Goal: Task Accomplishment & Management: Manage account settings

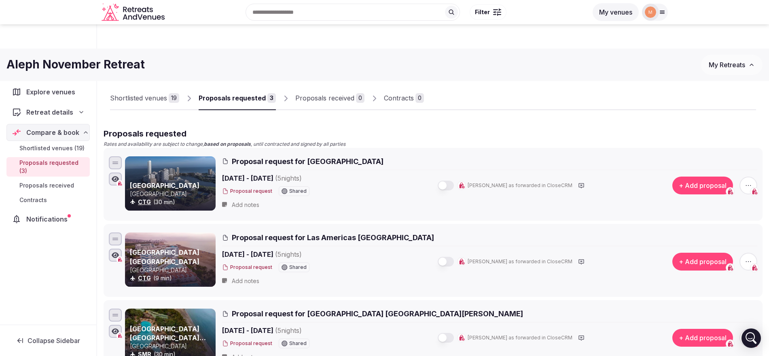
scroll to position [195, 0]
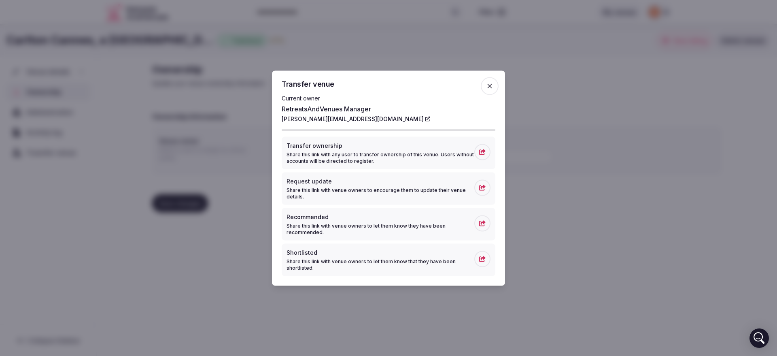
click at [495, 87] on span "button" at bounding box center [490, 86] width 18 height 18
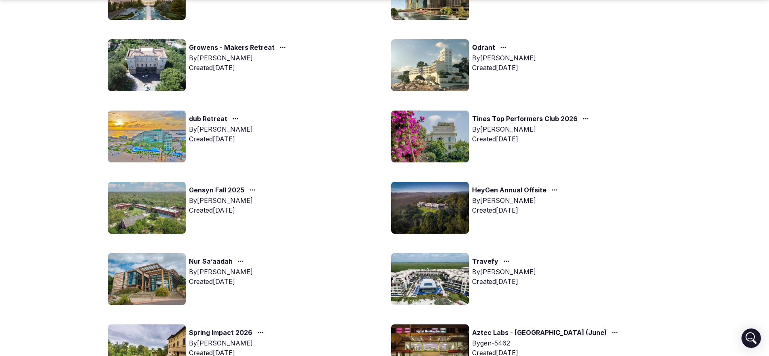
scroll to position [557, 0]
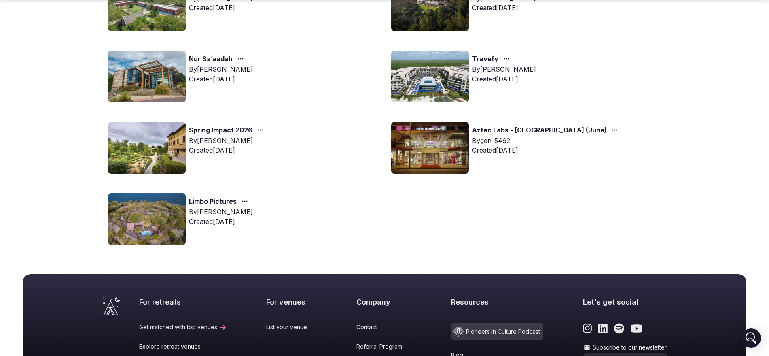
click at [242, 128] on link "Spring Impact 2026" at bounding box center [221, 130] width 64 height 11
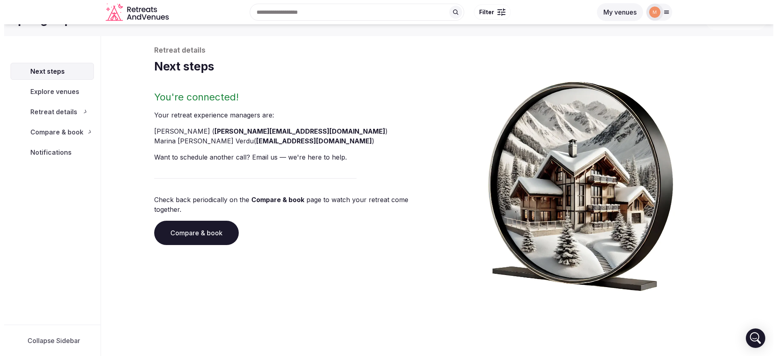
scroll to position [30, 0]
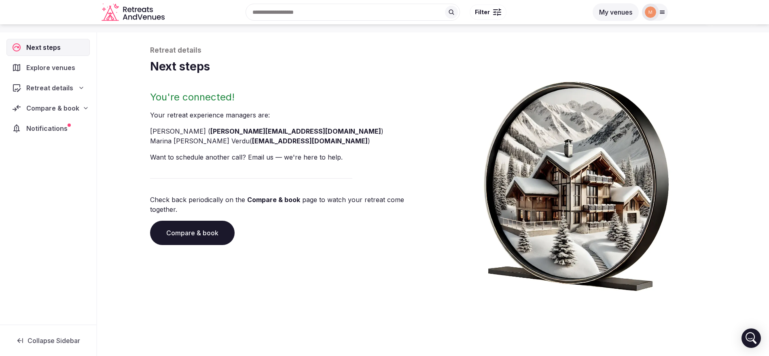
click at [85, 108] on icon at bounding box center [86, 108] width 6 height 6
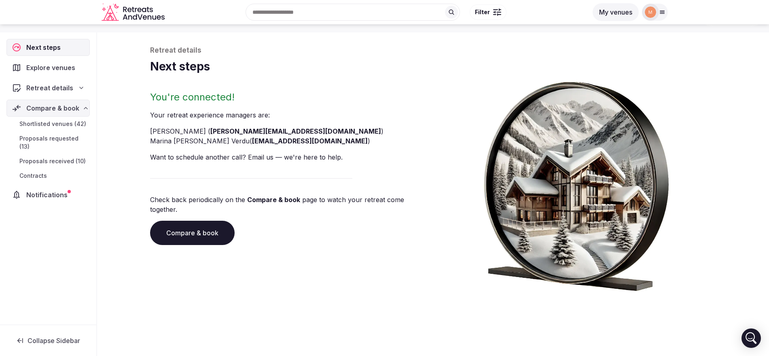
click at [73, 157] on span "Proposals received (10)" at bounding box center [52, 161] width 66 height 8
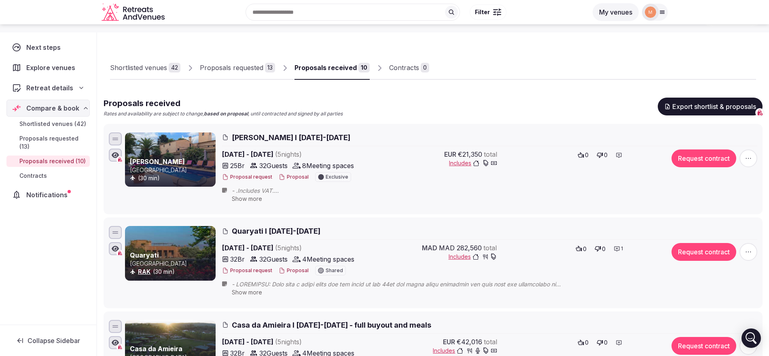
click at [297, 175] on button "Proposal" at bounding box center [294, 177] width 30 height 7
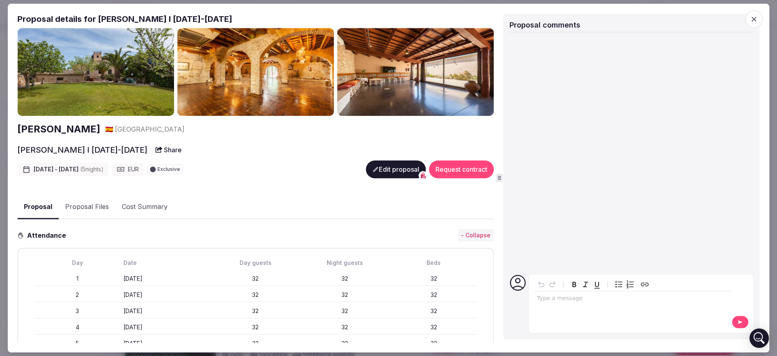
click at [97, 201] on button "Proposal Files" at bounding box center [87, 206] width 57 height 23
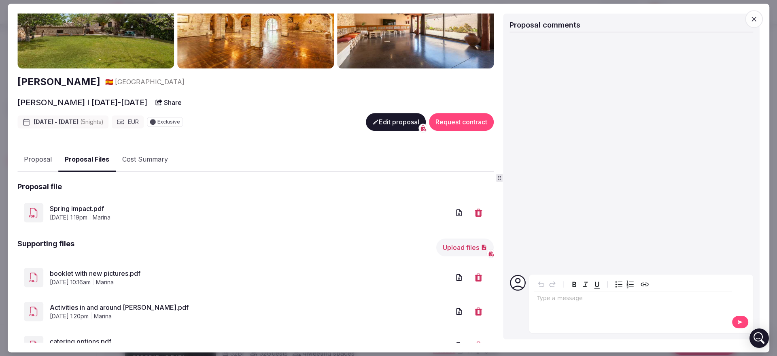
scroll to position [81, 0]
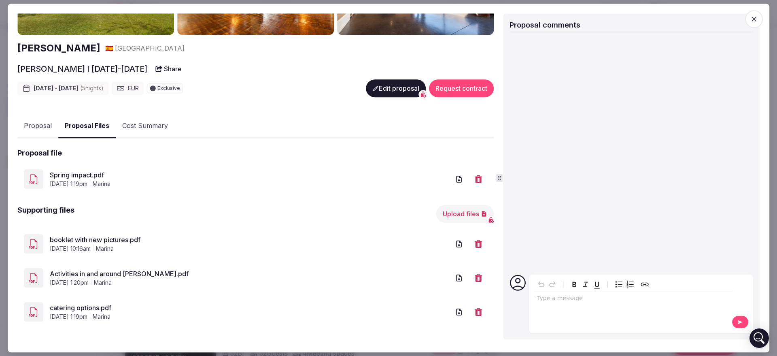
click at [446, 217] on button "Upload files" at bounding box center [464, 214] width 57 height 18
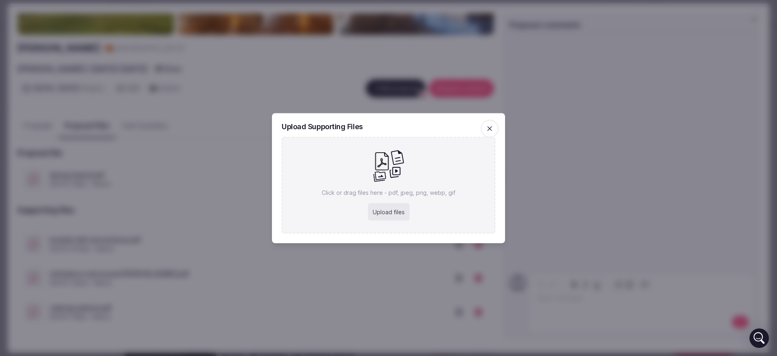
click at [386, 214] on div "Upload files" at bounding box center [389, 212] width 42 height 18
type input "**********"
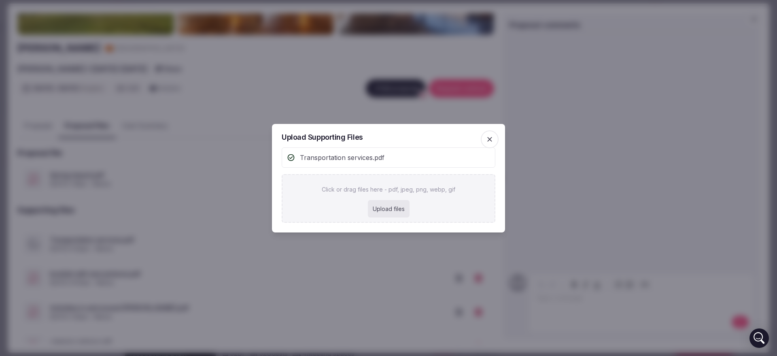
click at [348, 104] on div at bounding box center [388, 178] width 777 height 356
click at [365, 108] on div at bounding box center [388, 178] width 777 height 356
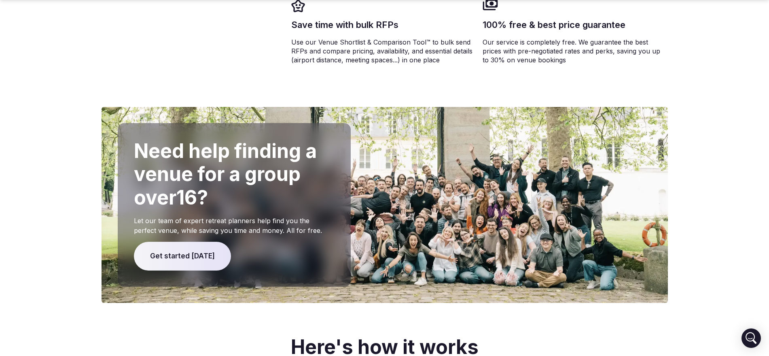
scroll to position [1882, 0]
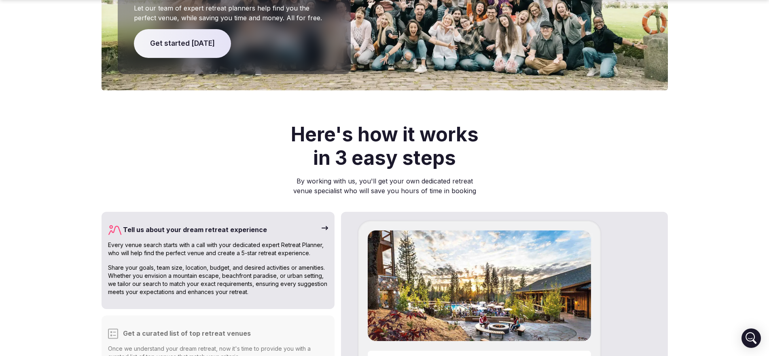
click at [444, 176] on p "By working with us, you'll get your own dedicated retreat venue specialist who …" at bounding box center [384, 185] width 263 height 19
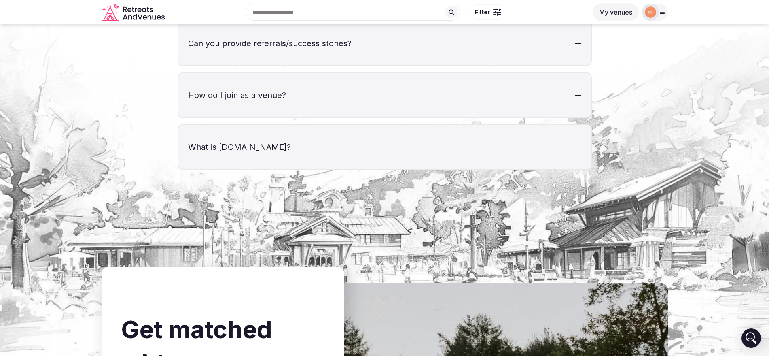
scroll to position [2826, 0]
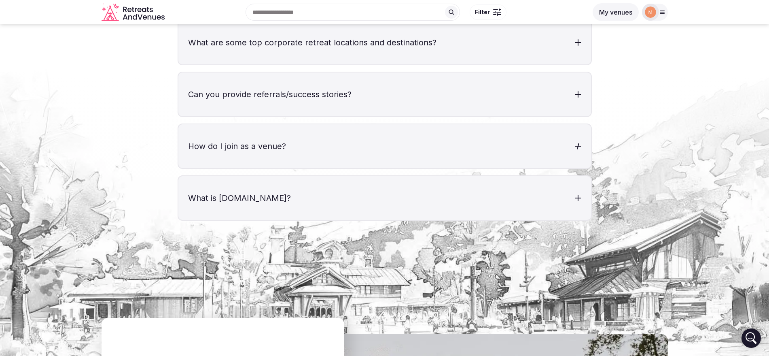
click at [321, 129] on h3 "How do I join as a venue?" at bounding box center [384, 146] width 413 height 44
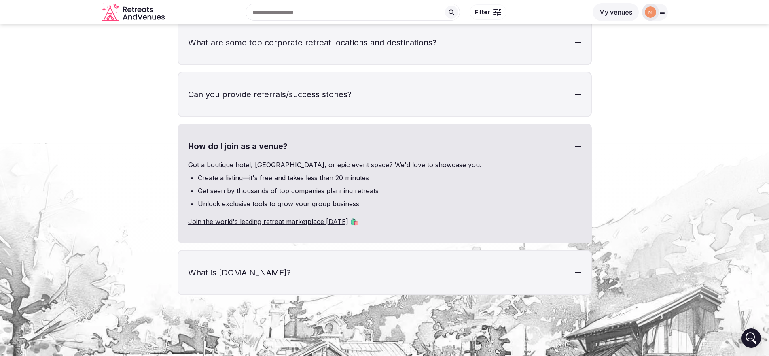
click at [211, 217] on link "Join the world's leading retreat marketplace today" at bounding box center [268, 221] width 160 height 8
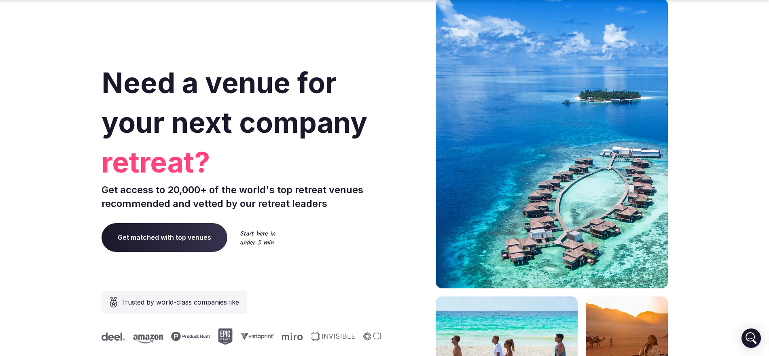
scroll to position [2826, 0]
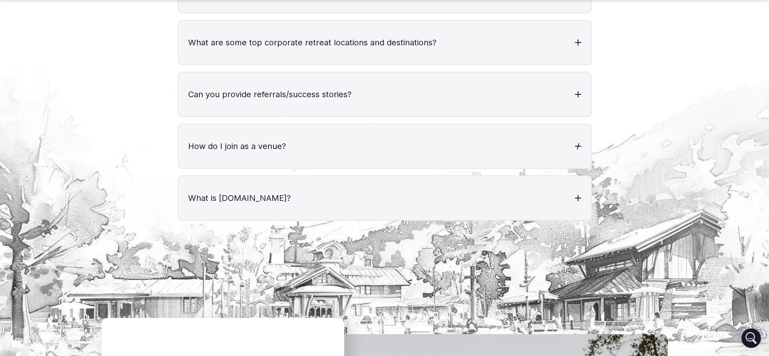
click at [285, 127] on h3 "How do I join as a venue?" at bounding box center [384, 146] width 413 height 44
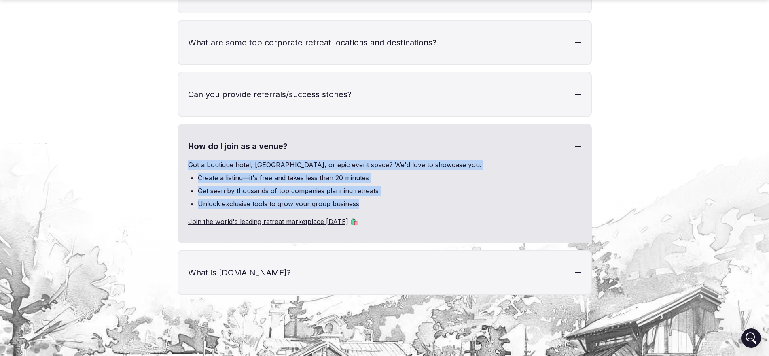
drag, startPoint x: 188, startPoint y: 143, endPoint x: 381, endPoint y: 176, distance: 196.0
click at [379, 181] on div "How do I join as a venue? Got a boutique hotel, cozy lodge, or epic event space…" at bounding box center [385, 183] width 414 height 120
copy div "Got a boutique hotel, cozy lodge, or epic event space? We'd love to showcase yo…"
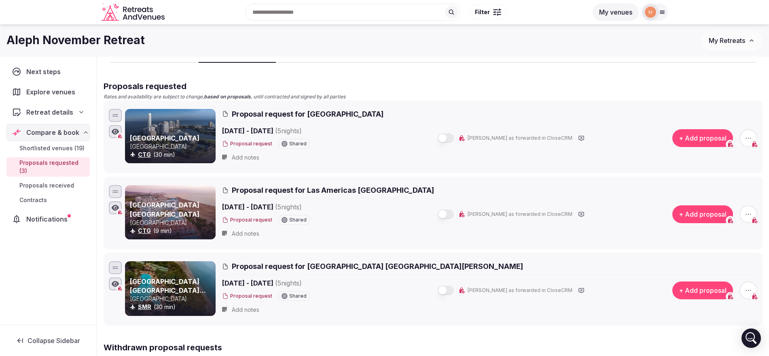
scroll to position [43, 0]
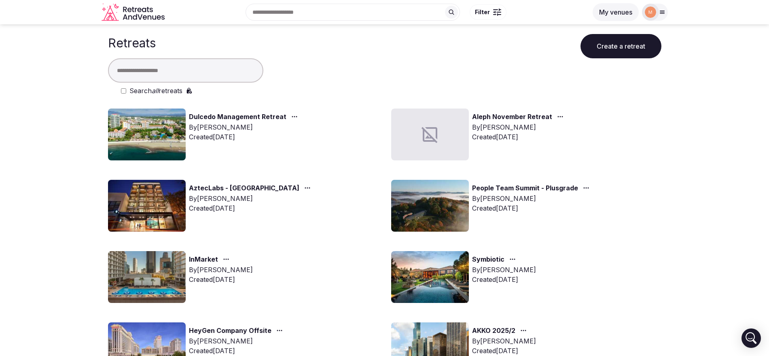
click at [256, 186] on link "AztecLabs - [GEOGRAPHIC_DATA]" at bounding box center [244, 188] width 110 height 11
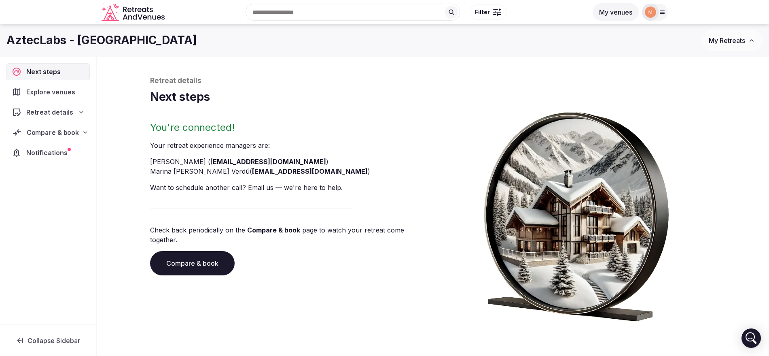
click at [66, 129] on span "Compare & book" at bounding box center [53, 132] width 52 height 10
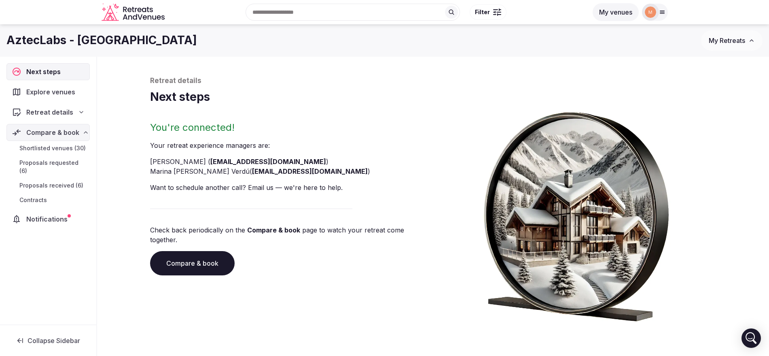
click at [81, 181] on span "Proposals received (6)" at bounding box center [51, 185] width 64 height 8
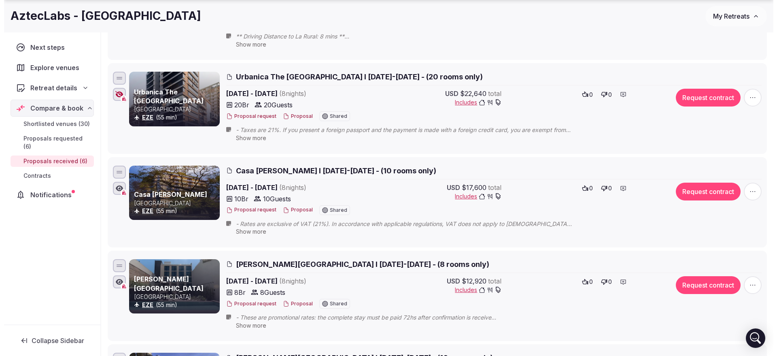
scroll to position [304, 0]
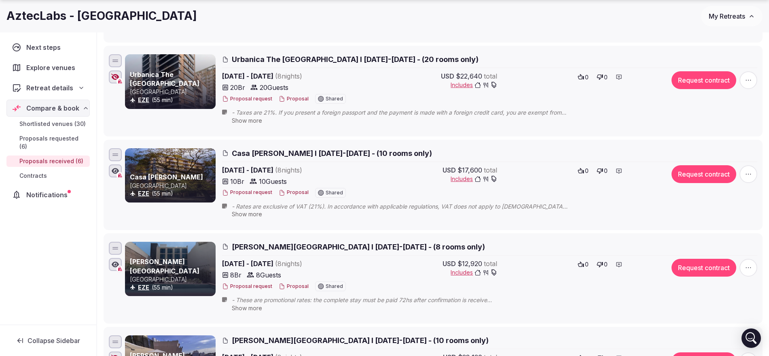
click at [293, 285] on button "Proposal" at bounding box center [294, 286] width 30 height 7
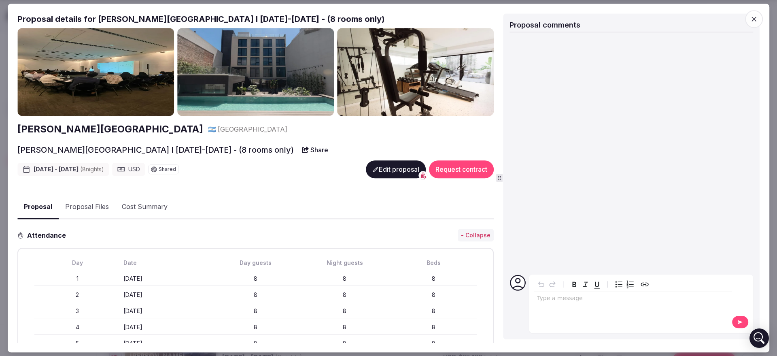
click at [373, 172] on button "Edit proposal" at bounding box center [396, 169] width 60 height 18
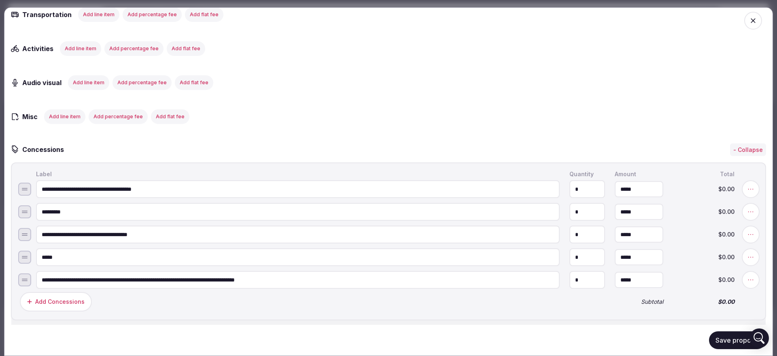
scroll to position [1587, 0]
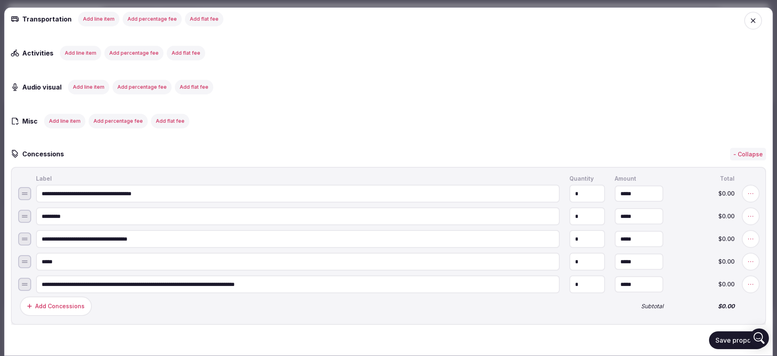
click at [76, 60] on button "Add line item" at bounding box center [80, 52] width 41 height 15
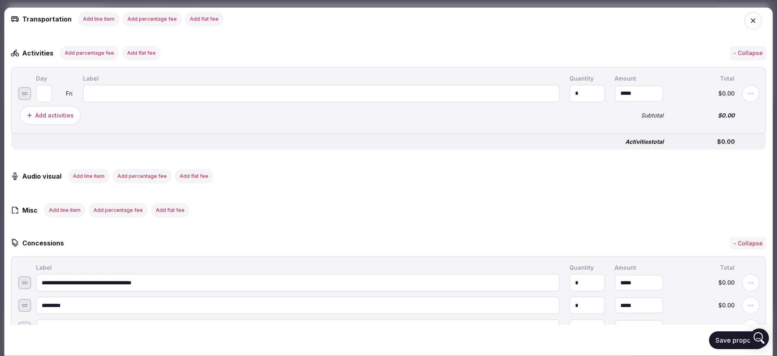
click at [90, 100] on input at bounding box center [321, 93] width 477 height 18
click at [748, 93] on icon at bounding box center [750, 93] width 5 height 1
click at [495, 100] on button "Delete" at bounding box center [482, 93] width 34 height 15
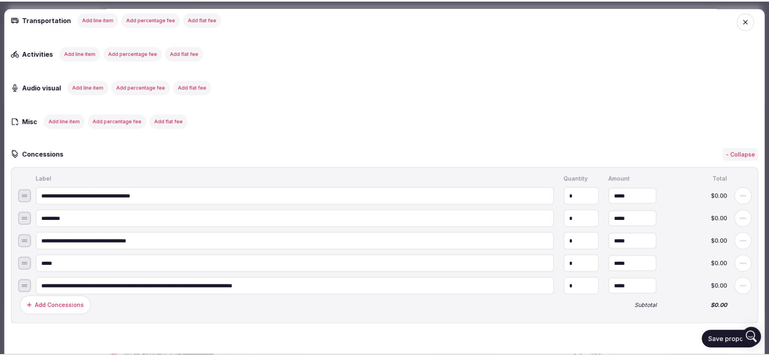
scroll to position [1688, 0]
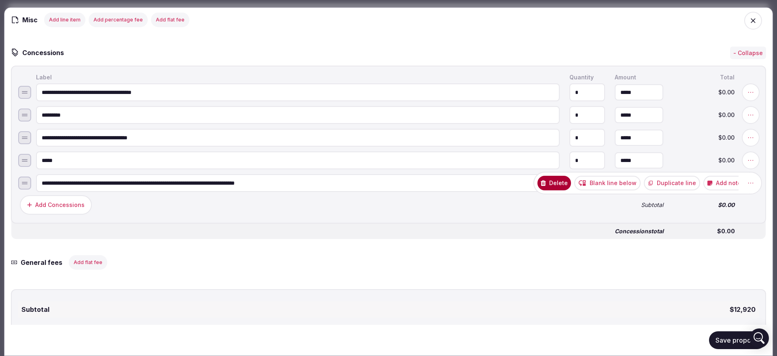
click at [747, 187] on icon at bounding box center [751, 183] width 8 height 8
click at [708, 190] on button "Add note" at bounding box center [716, 183] width 42 height 15
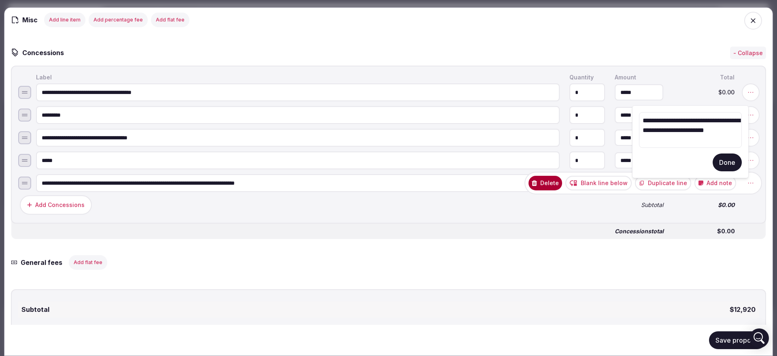
type textarea "**********"
click at [727, 166] on button "Done" at bounding box center [727, 162] width 29 height 18
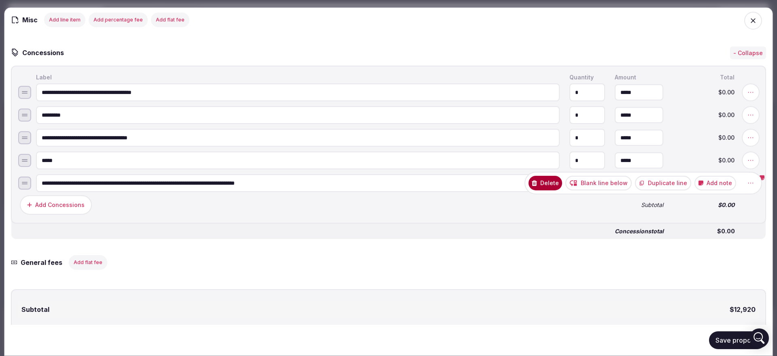
click at [644, 190] on button "Duplicate line" at bounding box center [663, 183] width 56 height 15
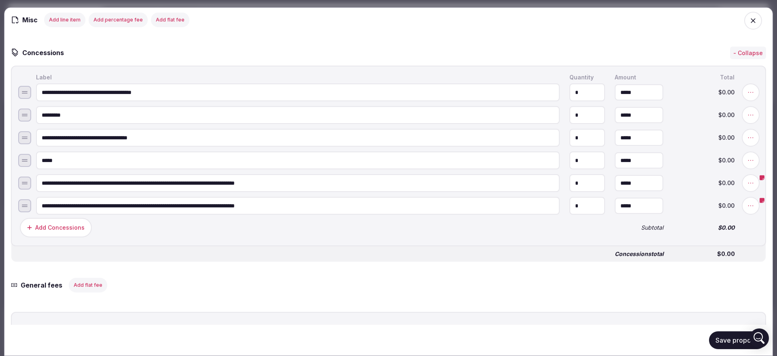
drag, startPoint x: 180, startPoint y: 191, endPoint x: 319, endPoint y: 195, distance: 138.5
click at [319, 192] on input "**********" at bounding box center [298, 183] width 524 height 18
type input "**********"
click at [723, 189] on button "Add note" at bounding box center [716, 183] width 42 height 15
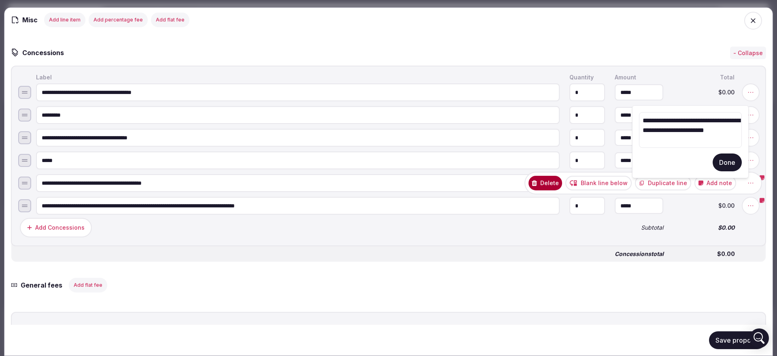
drag, startPoint x: 677, startPoint y: 143, endPoint x: 644, endPoint y: 117, distance: 42.4
click at [644, 117] on textarea "**********" at bounding box center [690, 130] width 103 height 36
click at [725, 163] on button "Done" at bounding box center [727, 162] width 29 height 18
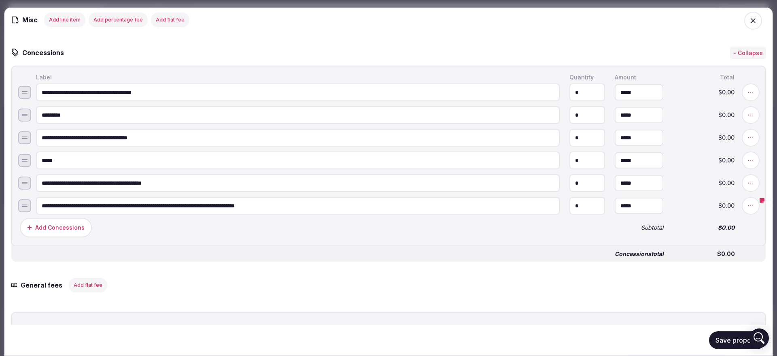
drag, startPoint x: 78, startPoint y: 214, endPoint x: 204, endPoint y: 212, distance: 125.9
click at [209, 214] on input "**********" at bounding box center [298, 206] width 524 height 18
drag, startPoint x: 155, startPoint y: 214, endPoint x: 197, endPoint y: 214, distance: 42.1
click at [197, 214] on input "**********" at bounding box center [298, 206] width 524 height 18
type input "**********"
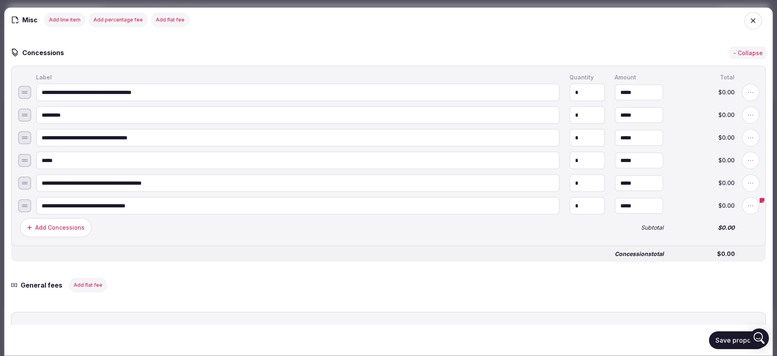
click at [83, 236] on button "Add Concessions" at bounding box center [56, 227] width 72 height 19
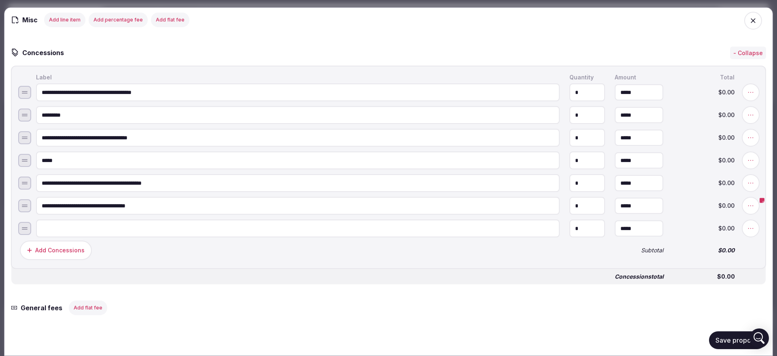
click at [114, 237] on input at bounding box center [298, 228] width 524 height 18
type input "**********"
drag, startPoint x: 573, startPoint y: 234, endPoint x: 556, endPoint y: 234, distance: 16.6
click at [569, 234] on input "*" at bounding box center [587, 228] width 36 height 18
type input "*"
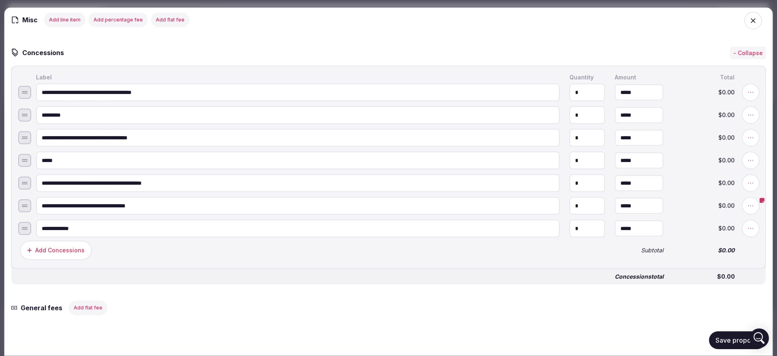
click at [727, 334] on button "Save proposal" at bounding box center [737, 340] width 57 height 18
click at [726, 336] on button "Save proposal" at bounding box center [737, 340] width 57 height 18
click at [749, 23] on icon "button" at bounding box center [753, 21] width 8 height 8
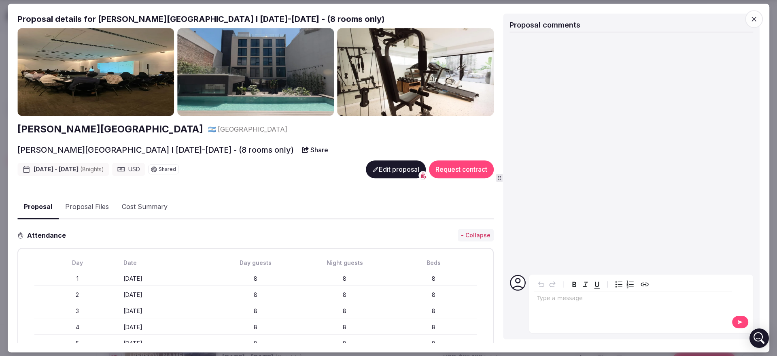
click at [756, 17] on icon "button" at bounding box center [754, 19] width 8 height 8
